Goal: Task Accomplishment & Management: Manage account settings

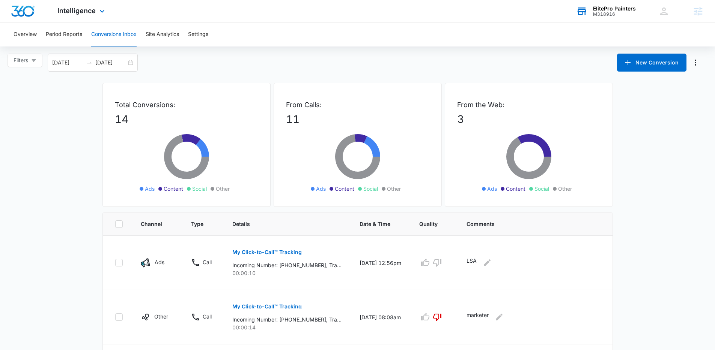
click at [612, 15] on div "M318916" at bounding box center [614, 14] width 43 height 5
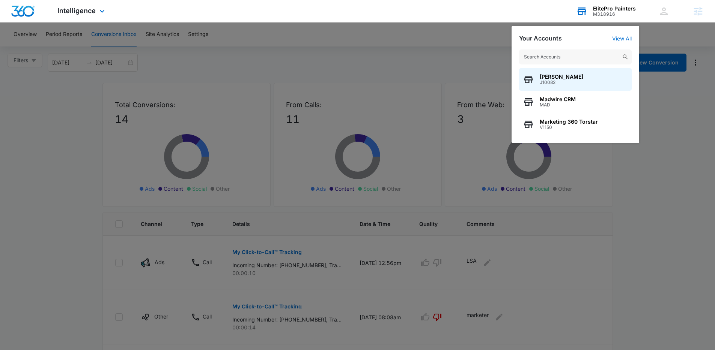
drag, startPoint x: 574, startPoint y: 58, endPoint x: 566, endPoint y: 62, distance: 8.2
click at [574, 58] on input "text" at bounding box center [575, 57] width 113 height 15
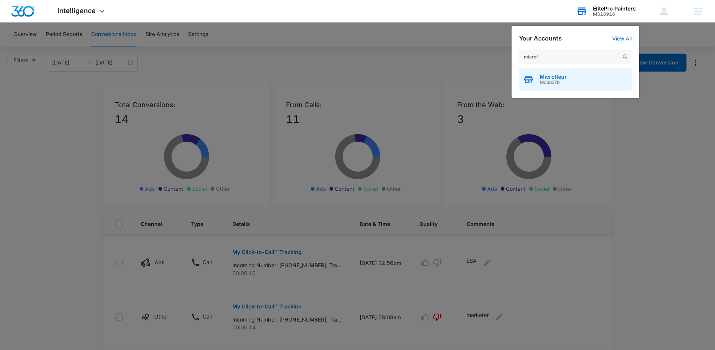
type input "microf"
click at [553, 82] on span "M333378" at bounding box center [552, 82] width 27 height 5
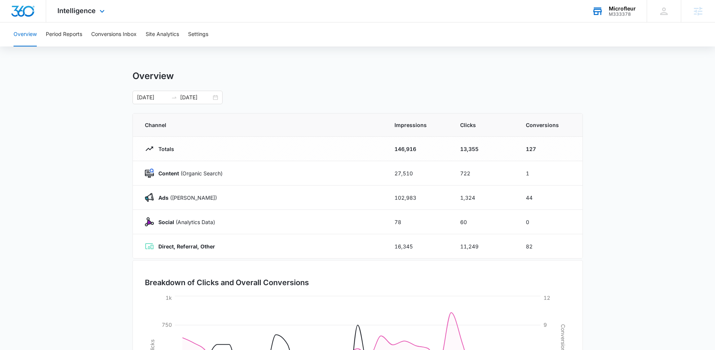
click at [79, 6] on div "Intelligence Apps Reputation Forms CRM Email Social POS Content Ads Intelligenc…" at bounding box center [82, 11] width 72 height 22
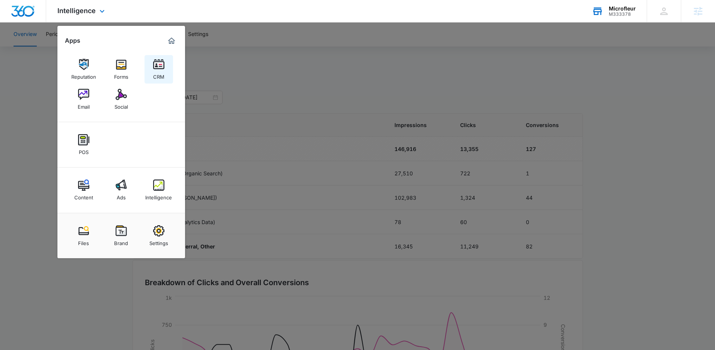
click at [160, 71] on div "CRM" at bounding box center [158, 75] width 11 height 10
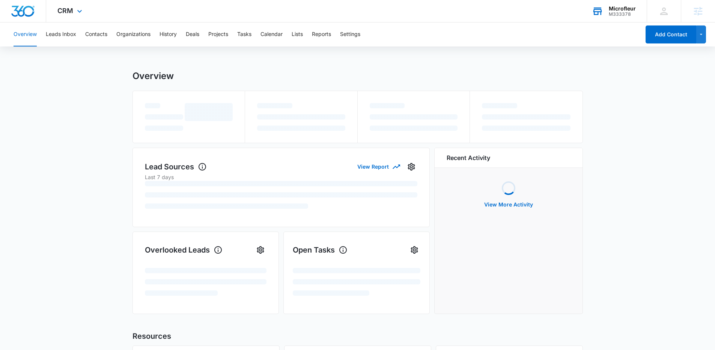
click at [84, 11] on div "CRM Apps Reputation Forms CRM Email Social POS Content Ads Intelligence Files B…" at bounding box center [70, 11] width 49 height 22
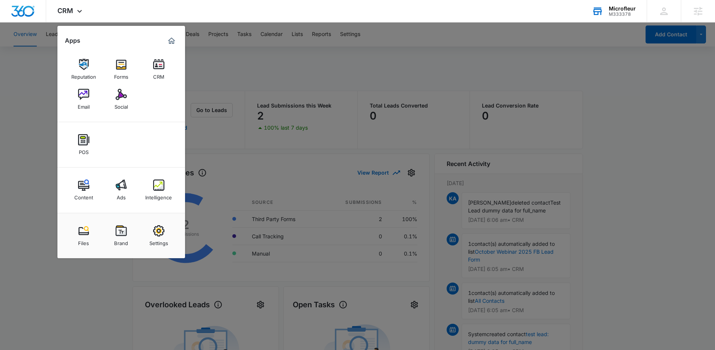
click at [261, 83] on div at bounding box center [357, 175] width 715 height 350
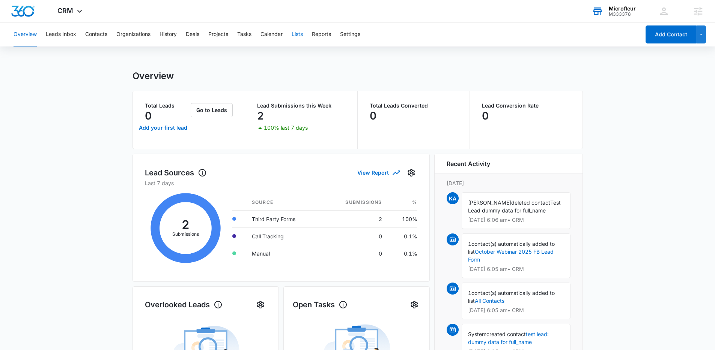
click at [294, 39] on button "Lists" at bounding box center [296, 35] width 11 height 24
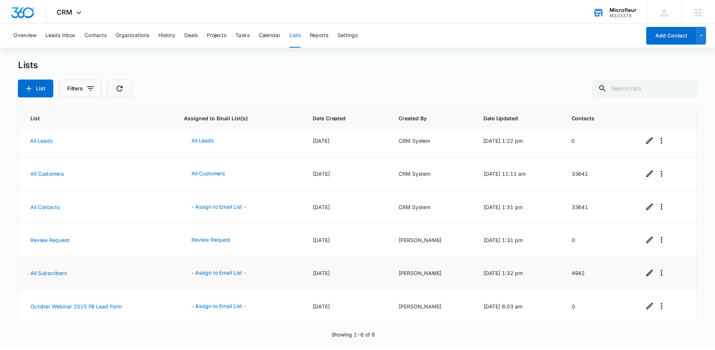
scroll to position [7, 0]
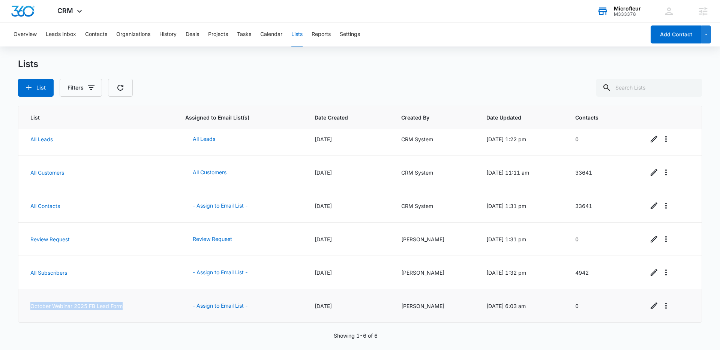
drag, startPoint x: 141, startPoint y: 307, endPoint x: 22, endPoint y: 308, distance: 118.5
click at [22, 308] on td "October Webinar 2025 FB Lead Form" at bounding box center [97, 306] width 158 height 33
click at [143, 307] on td "October Webinar 2025 FB Lead Form" at bounding box center [97, 306] width 158 height 33
click at [105, 39] on button "Contacts" at bounding box center [96, 35] width 22 height 24
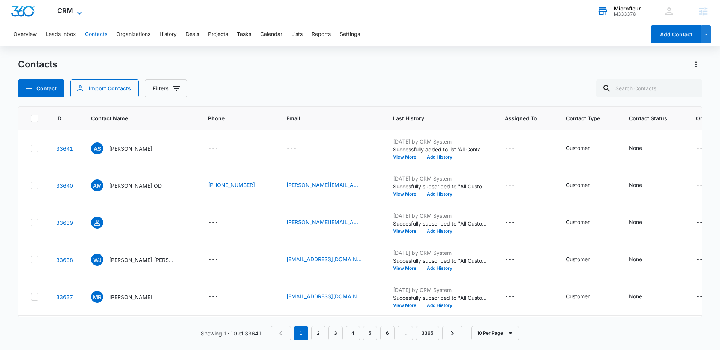
click at [81, 11] on icon at bounding box center [79, 13] width 9 height 9
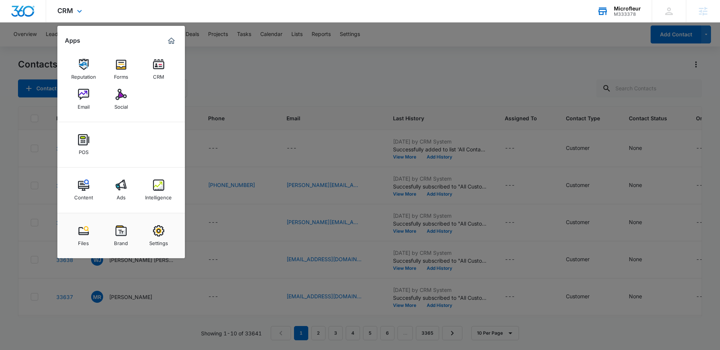
click at [170, 210] on div "Content Ads Intelligence" at bounding box center [121, 190] width 128 height 45
click at [170, 198] on div "Intelligence" at bounding box center [158, 196] width 27 height 10
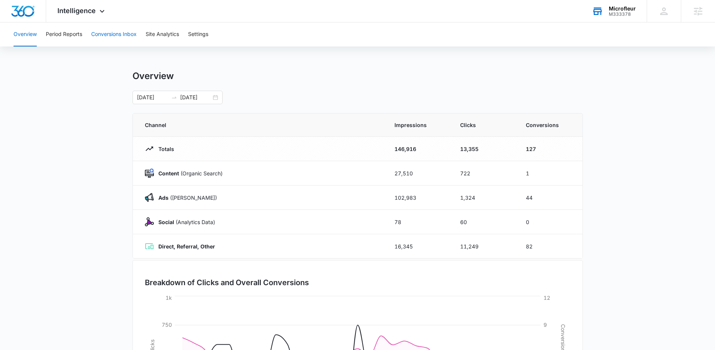
click at [102, 37] on button "Conversions Inbox" at bounding box center [113, 35] width 45 height 24
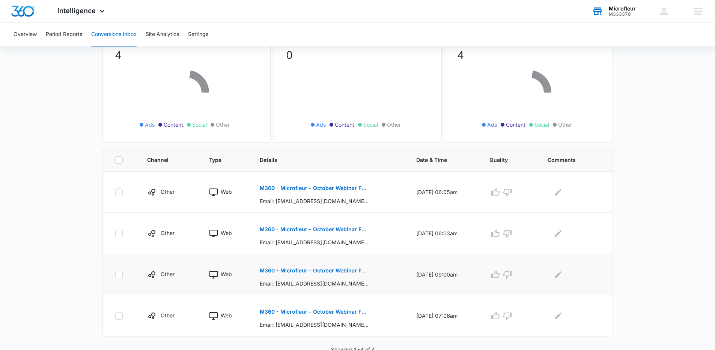
scroll to position [68, 0]
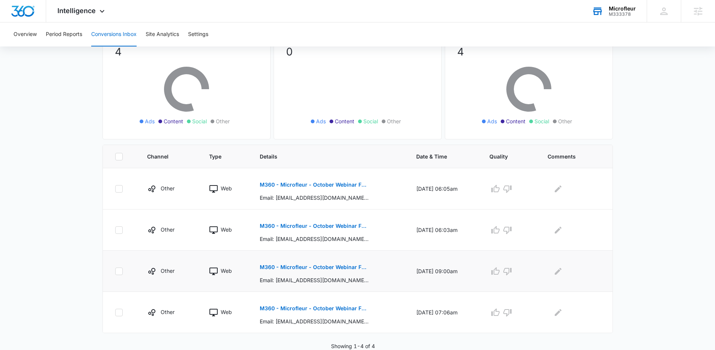
click at [290, 269] on p "M360 - Microfleur - October Webinar FB Leads" at bounding box center [314, 267] width 109 height 5
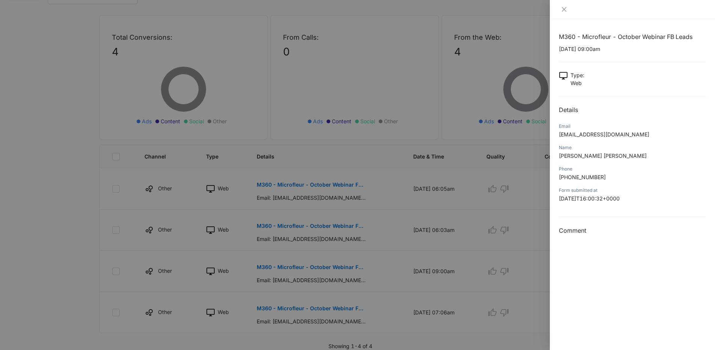
click at [97, 199] on div at bounding box center [357, 175] width 715 height 350
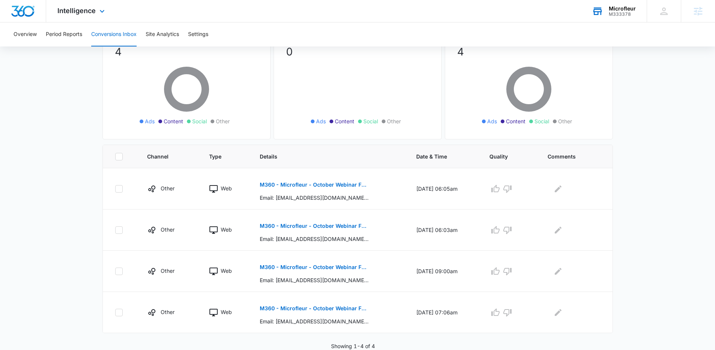
click at [96, 20] on div "Intelligence Apps Reputation Forms CRM Email Social POS Content Ads Intelligenc…" at bounding box center [82, 11] width 72 height 22
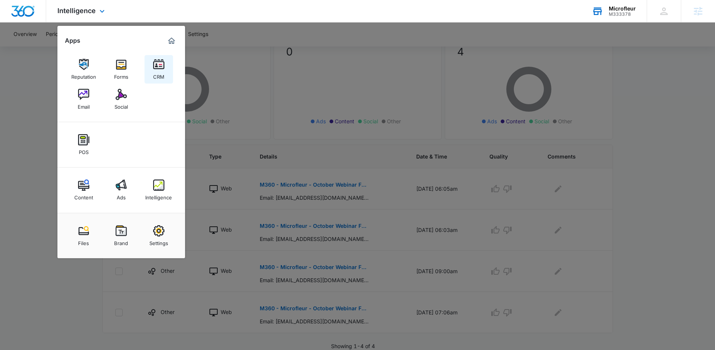
drag, startPoint x: 148, startPoint y: 69, endPoint x: 145, endPoint y: 78, distance: 9.5
click at [148, 69] on link "CRM" at bounding box center [158, 69] width 29 height 29
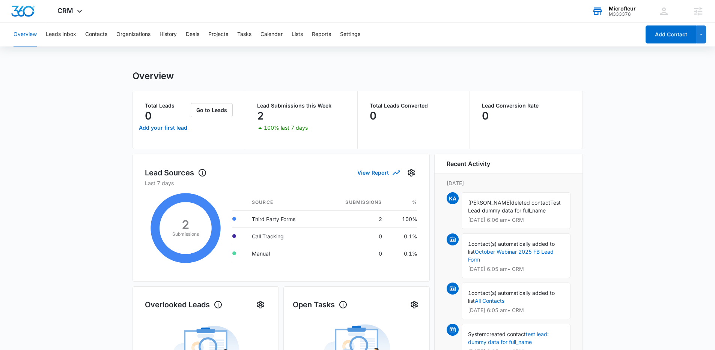
click at [306, 35] on div "Overview Leads Inbox Contacts Organizations History Deals Projects Tasks Calend…" at bounding box center [324, 35] width 631 height 24
click at [305, 36] on div "Overview Leads Inbox Contacts Organizations History Deals Projects Tasks Calend…" at bounding box center [324, 35] width 631 height 24
click at [303, 36] on button "Lists" at bounding box center [296, 35] width 11 height 24
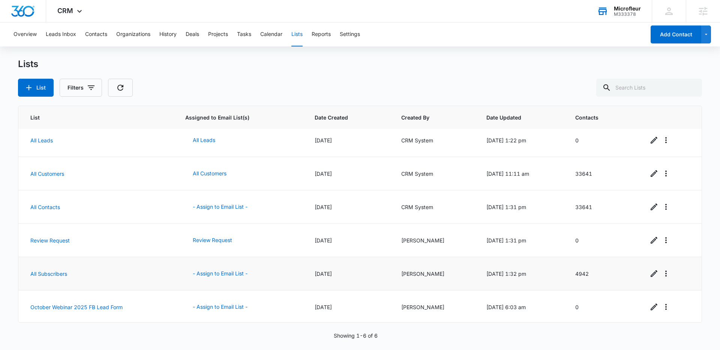
scroll to position [7, 0]
click at [662, 308] on icon "Overflow Menu" at bounding box center [666, 306] width 9 height 9
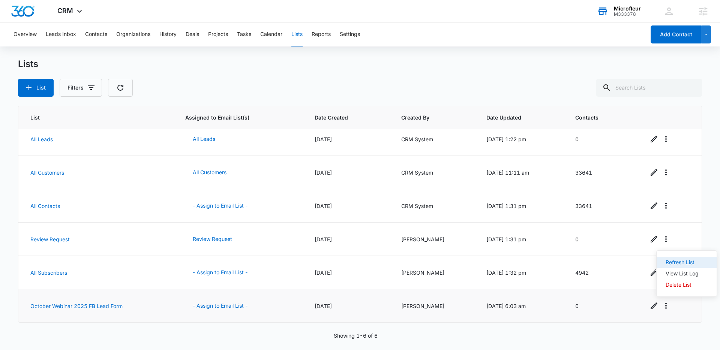
click at [686, 264] on div "Refresh List" at bounding box center [682, 262] width 33 height 5
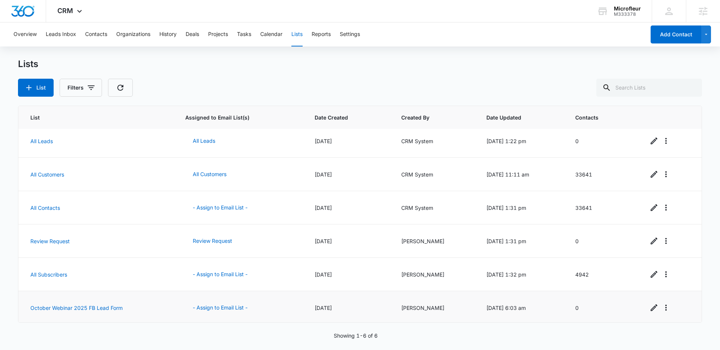
scroll to position [7, 0]
click at [76, 306] on link "October Webinar 2025 FB Lead Form" at bounding box center [76, 306] width 92 height 6
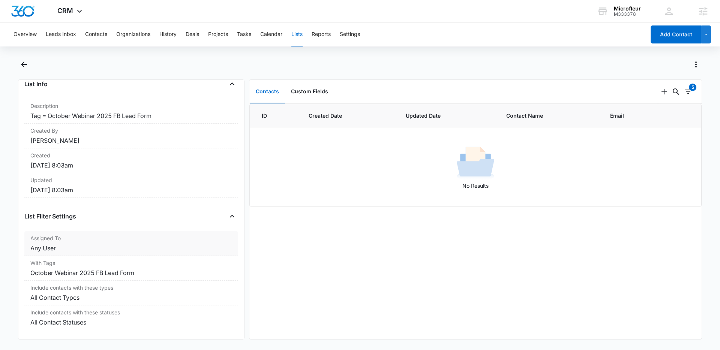
scroll to position [62, 0]
click at [684, 93] on icon "Filters" at bounding box center [688, 91] width 9 height 9
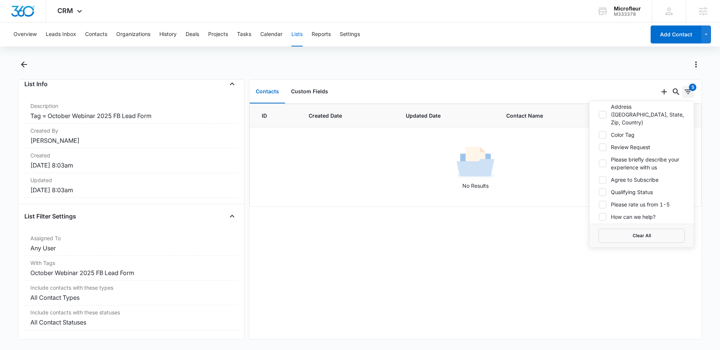
scroll to position [278, 0]
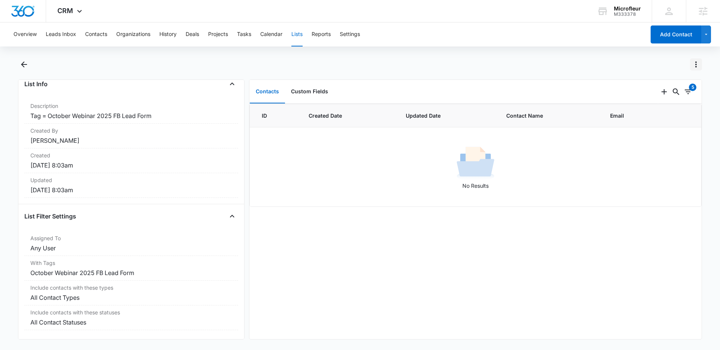
click at [698, 68] on icon "Actions" at bounding box center [696, 64] width 9 height 9
click at [668, 94] on div "Refresh List" at bounding box center [660, 96] width 47 height 5
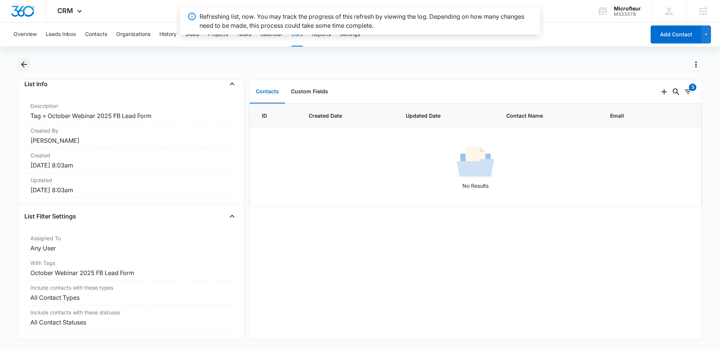
click at [27, 63] on icon "Back" at bounding box center [24, 64] width 9 height 9
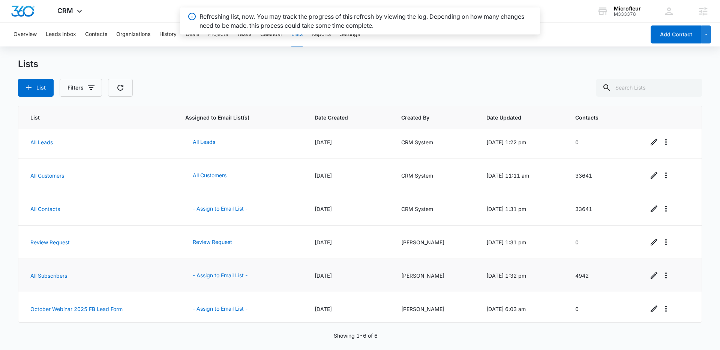
scroll to position [7, 0]
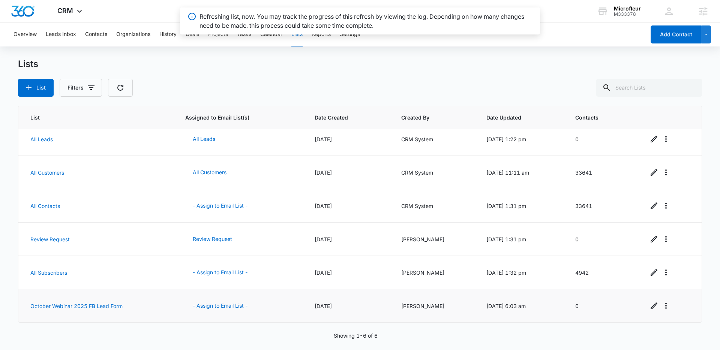
click at [242, 319] on td "- Assign to Email List -" at bounding box center [240, 306] width 129 height 33
